Goal: Information Seeking & Learning: Learn about a topic

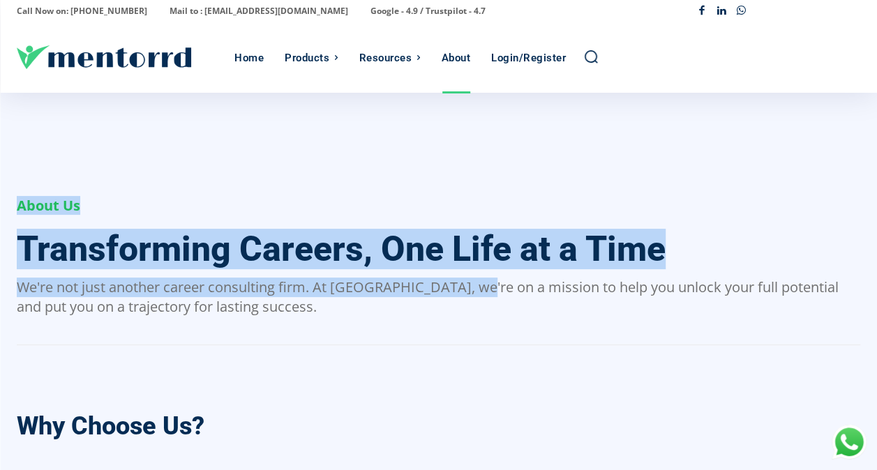
drag, startPoint x: 476, startPoint y: 280, endPoint x: 886, endPoint y: 301, distance: 410.7
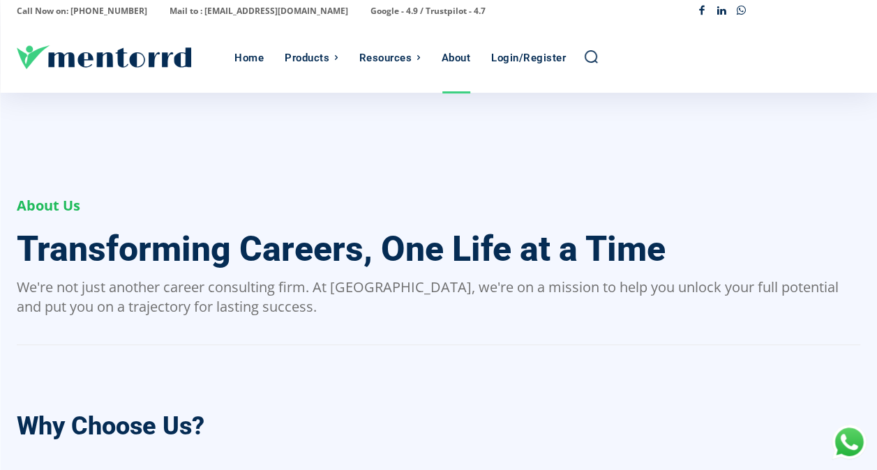
click at [494, 408] on div "Why Choose Us?" at bounding box center [438, 425] width 843 height 37
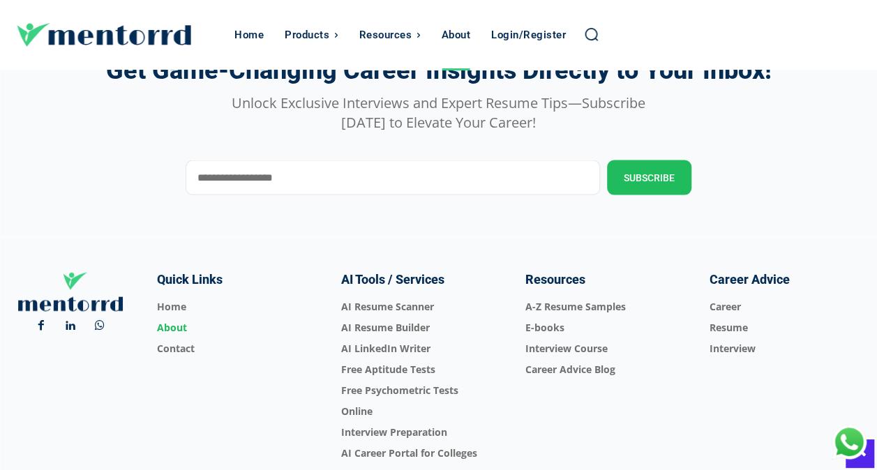
scroll to position [1465, 0]
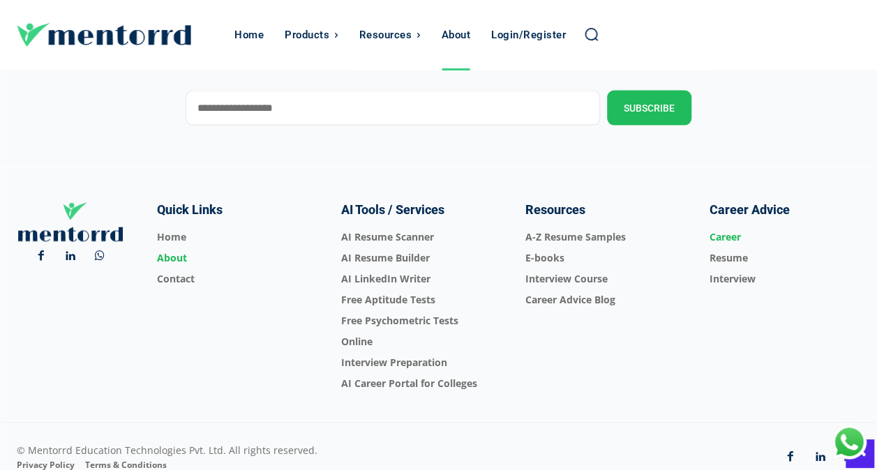
click at [723, 234] on span "Career" at bounding box center [784, 237] width 151 height 21
